Goal: Information Seeking & Learning: Learn about a topic

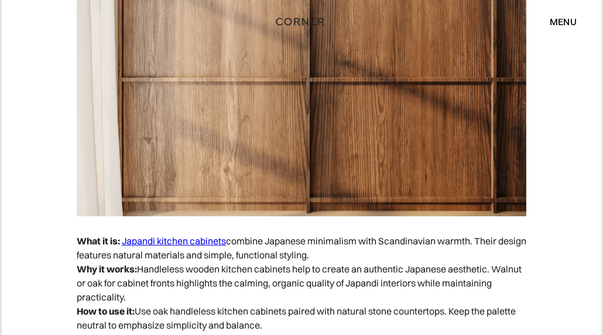
scroll to position [4100, 0]
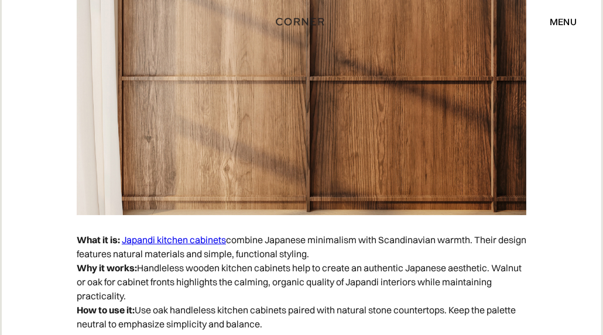
click at [148, 240] on link "Japandi kitchen cabinets" at bounding box center [174, 240] width 104 height 12
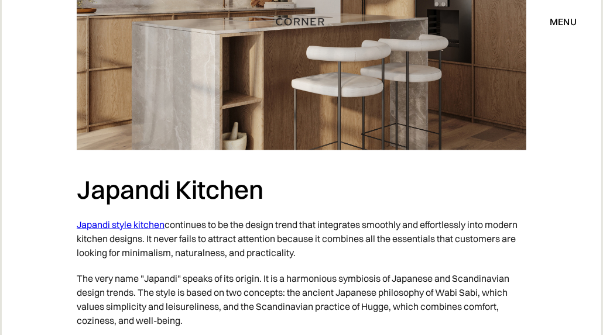
scroll to position [1171, 0]
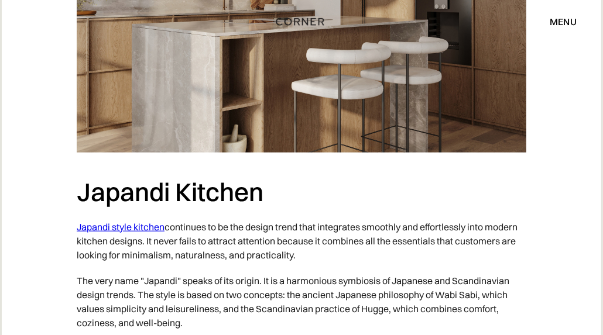
click at [139, 229] on link "Japandi style kitchen" at bounding box center [121, 227] width 88 height 12
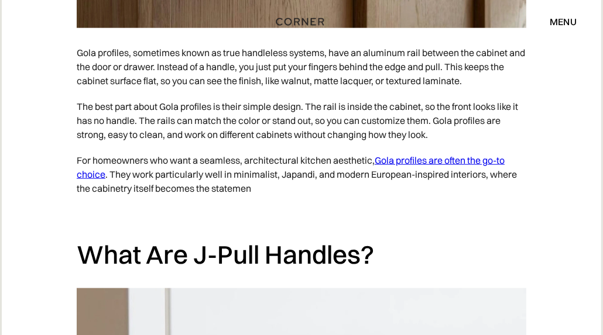
scroll to position [1303, 0]
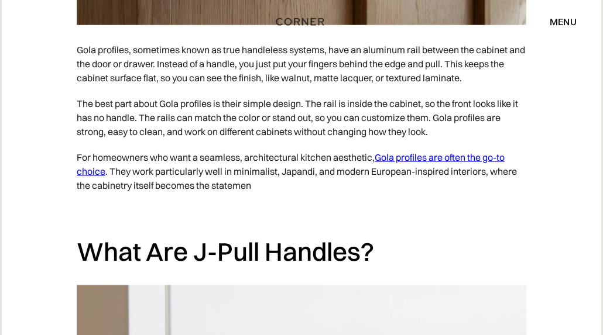
click at [490, 154] on link "Gola profiles are often the go-to choice" at bounding box center [291, 165] width 428 height 26
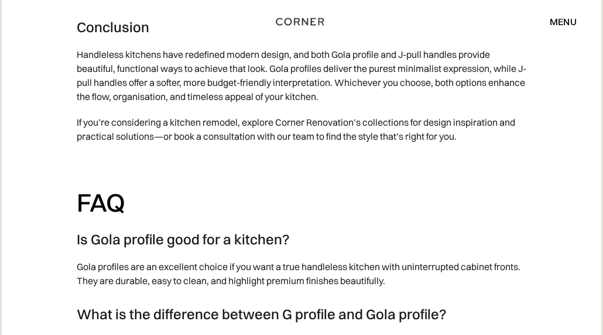
scroll to position [3964, 0]
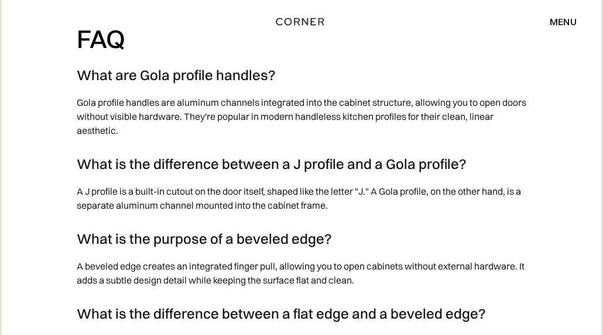
scroll to position [4751, 0]
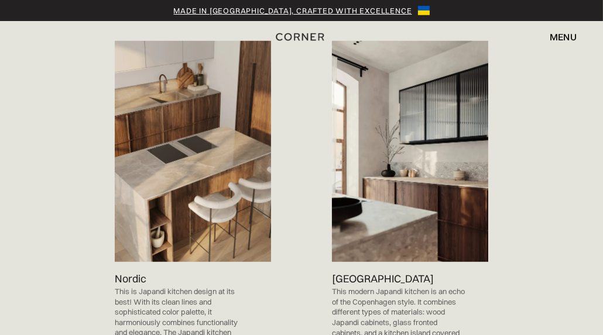
scroll to position [946, 0]
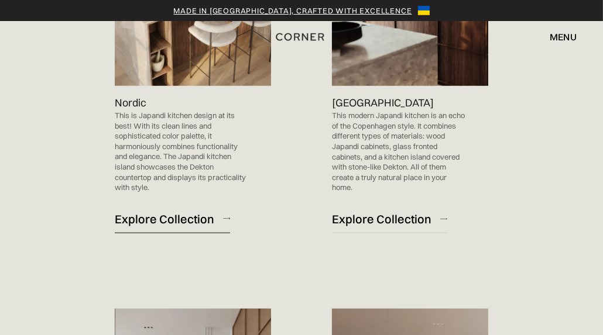
click at [187, 211] on div "Explore Collection" at bounding box center [164, 219] width 99 height 16
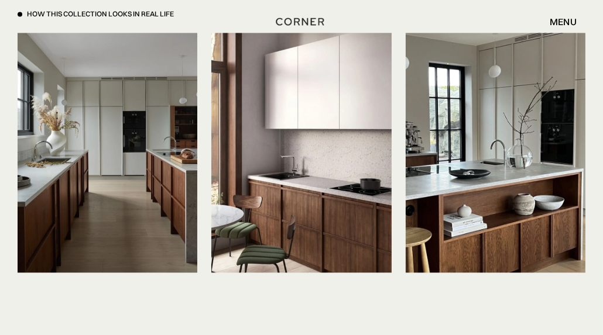
scroll to position [2429, 0]
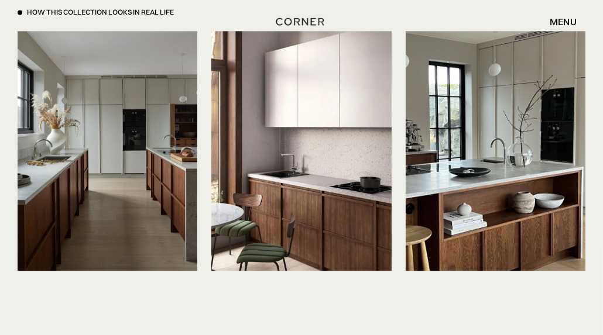
click at [110, 202] on img at bounding box center [108, 150] width 180 height 239
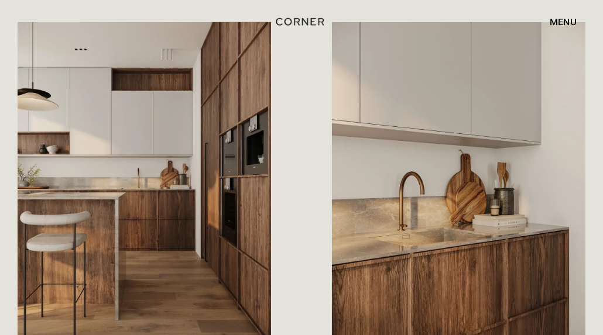
scroll to position [634, 0]
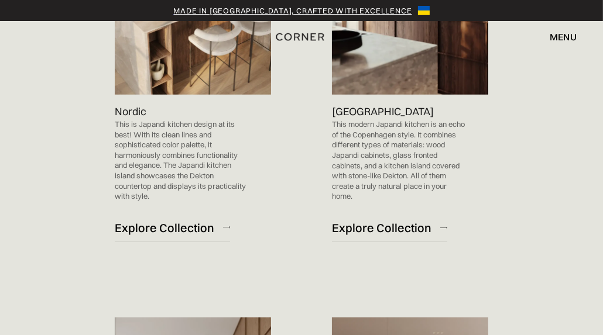
scroll to position [937, 0]
click at [418, 216] on link "Explore Collection" at bounding box center [389, 228] width 115 height 29
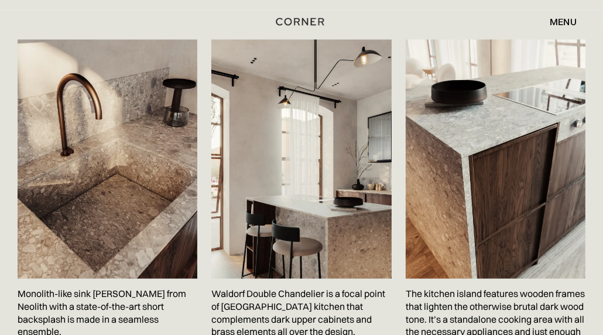
scroll to position [1609, 0]
